Goal: Information Seeking & Learning: Learn about a topic

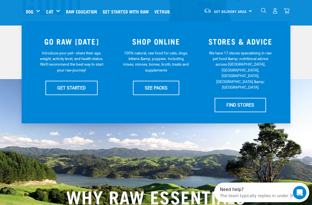
click at [160, 90] on link "SEE PACKS" at bounding box center [156, 88] width 46 height 14
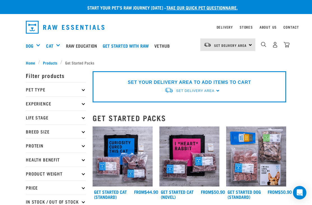
click at [83, 131] on p "Breed Size" at bounding box center [56, 132] width 60 height 14
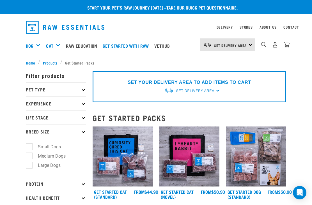
click at [64, 155] on label "Medium Dogs" at bounding box center [48, 156] width 39 height 7
click at [29, 155] on input "Medium Dogs" at bounding box center [28, 155] width 4 height 4
checkbox input "true"
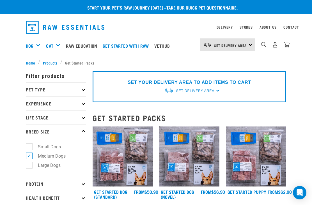
click at [84, 88] on p "Pet Type" at bounding box center [56, 90] width 60 height 14
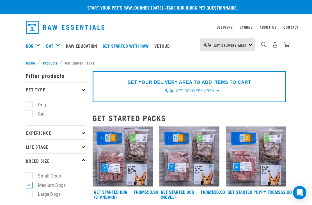
click at [33, 104] on label "Dog" at bounding box center [38, 104] width 19 height 7
click at [29, 104] on input "Dog" at bounding box center [28, 104] width 4 height 4
checkbox input "true"
click at [0, 0] on div "Wildly Good Meal Packs" at bounding box center [0, 0] width 0 height 0
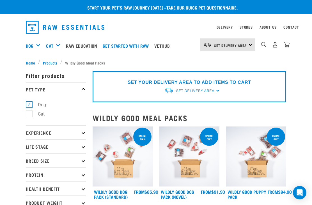
click at [0, 0] on div "Shop All Dog" at bounding box center [0, 0] width 0 height 0
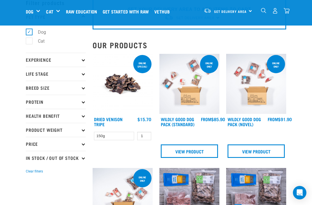
scroll to position [31, 0]
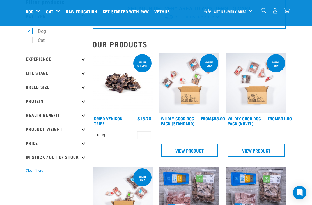
click at [120, 88] on img at bounding box center [123, 83] width 60 height 60
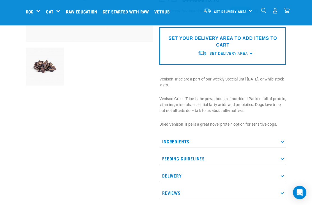
scroll to position [127, 0]
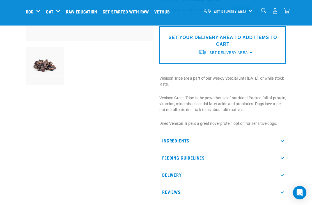
click at [280, 156] on p "Feeding Guidelines" at bounding box center [222, 158] width 127 height 13
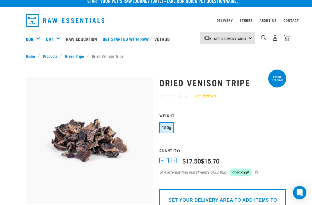
scroll to position [0, 0]
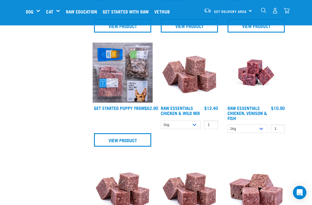
scroll to position [270, 0]
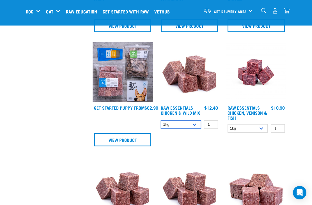
click at [194, 127] on select "1kg 3kg Bulk (10kg)" at bounding box center [181, 124] width 40 height 9
select select "709"
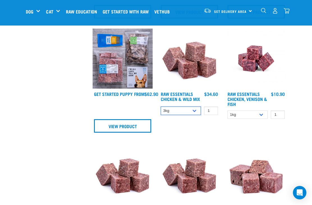
scroll to position [283, 0]
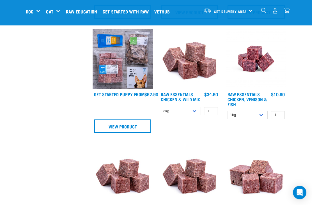
click at [188, 68] on img at bounding box center [189, 59] width 60 height 60
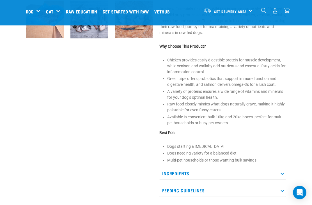
click at [282, 173] on icon at bounding box center [282, 173] width 3 height 3
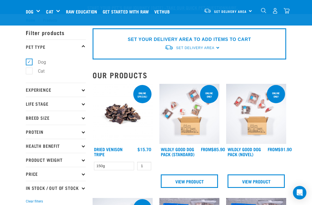
select select "709"
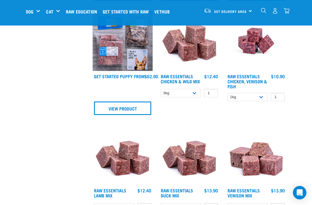
click at [248, 78] on link "Raw Essentials Chicken, Venison & Fish" at bounding box center [248, 81] width 40 height 13
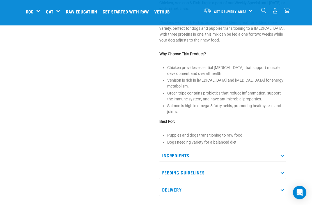
scroll to position [212, 0]
click at [278, 149] on p "Ingredients" at bounding box center [222, 155] width 127 height 13
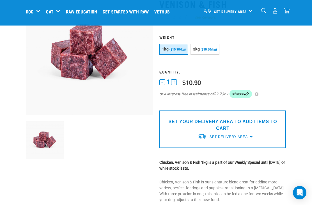
scroll to position [50, 0]
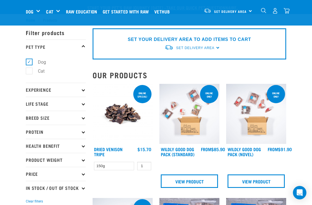
select select "709"
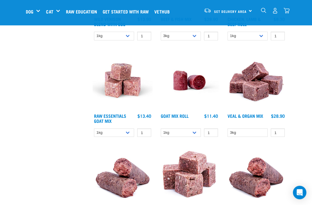
scroll to position [570, 0]
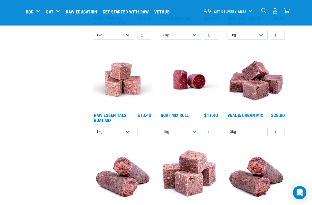
click at [266, 88] on img at bounding box center [256, 80] width 60 height 60
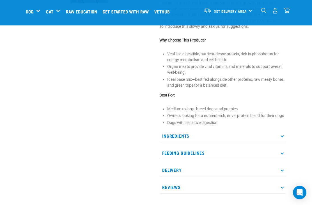
scroll to position [208, 0]
click at [282, 135] on icon at bounding box center [282, 135] width 3 height 3
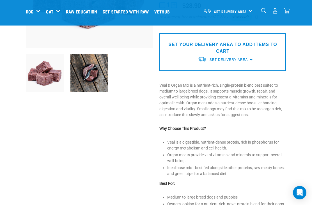
scroll to position [118, 0]
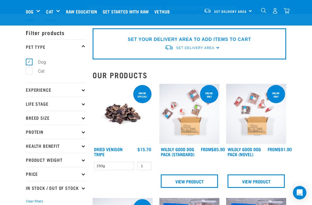
select select "709"
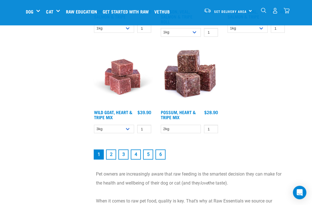
scroll to position [1061, 0]
click at [110, 158] on link "2" at bounding box center [111, 155] width 10 height 10
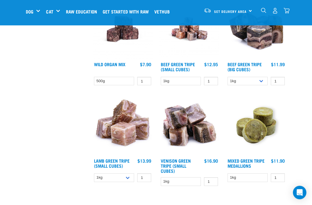
scroll to position [766, 0]
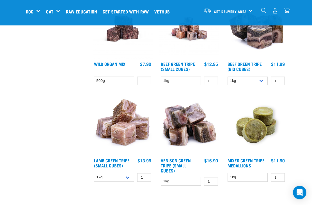
click at [258, 134] on img at bounding box center [256, 125] width 60 height 60
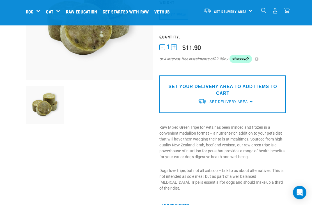
scroll to position [88, 0]
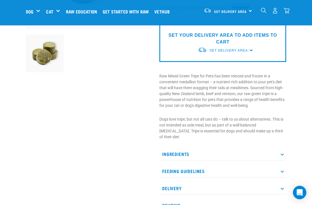
click at [282, 153] on icon at bounding box center [282, 154] width 3 height 3
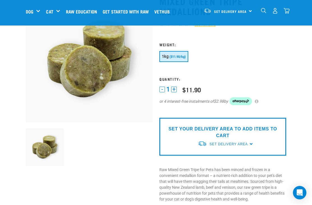
scroll to position [44, 0]
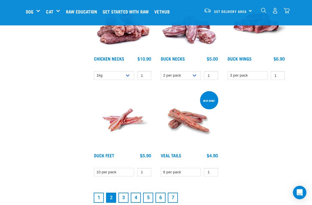
scroll to position [969, 0]
click at [122, 199] on link "3" at bounding box center [123, 198] width 10 height 10
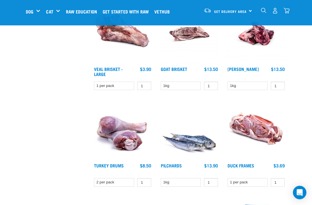
scroll to position [274, 0]
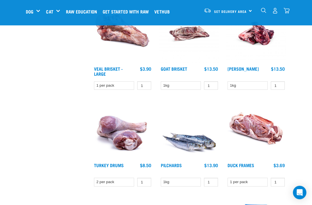
click at [195, 145] on img at bounding box center [189, 130] width 60 height 60
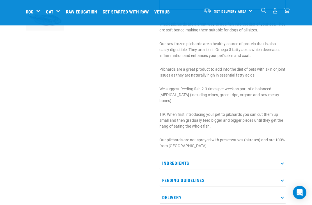
scroll to position [193, 0]
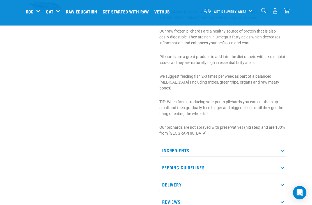
click at [283, 149] on icon at bounding box center [282, 150] width 3 height 3
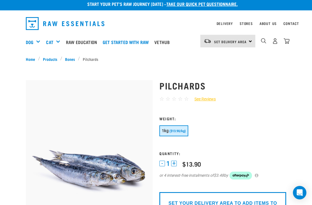
scroll to position [0, 0]
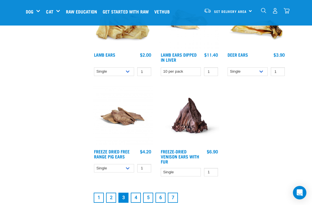
scroll to position [975, 0]
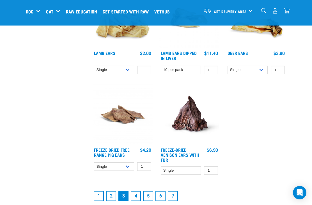
click at [134, 198] on link "4" at bounding box center [136, 196] width 10 height 10
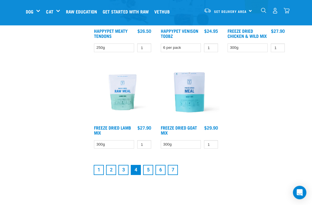
scroll to position [998, 0]
click at [149, 172] on link "5" at bounding box center [148, 170] width 10 height 10
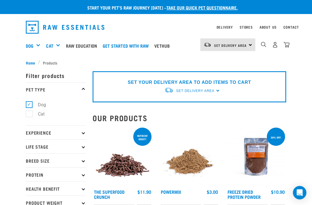
click at [78, 28] on img "dropdown navigation" at bounding box center [65, 27] width 79 height 13
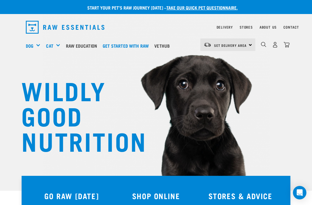
click at [0, 0] on div "Mixes & Minces" at bounding box center [0, 0] width 0 height 0
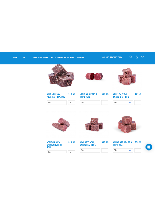
scroll to position [1065, 0]
